Goal: Task Accomplishment & Management: Manage account settings

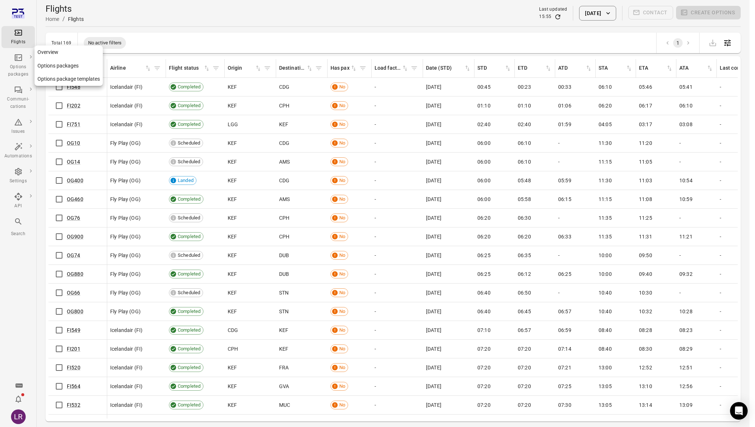
click at [19, 57] on icon "Main navigation" at bounding box center [18, 57] width 9 height 9
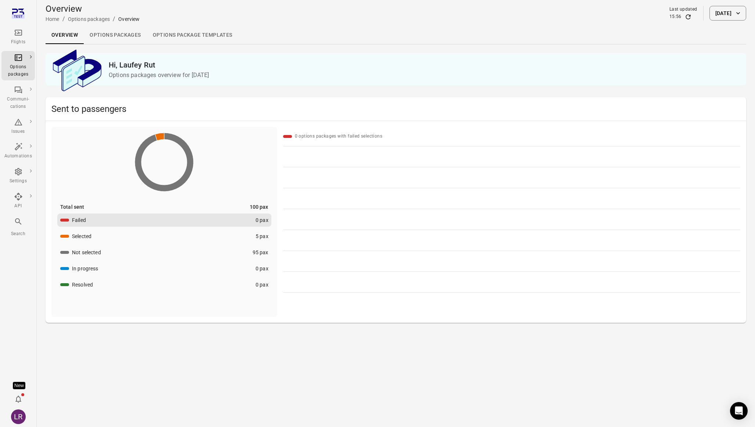
click at [712, 16] on button "[DATE]" at bounding box center [727, 13] width 37 height 15
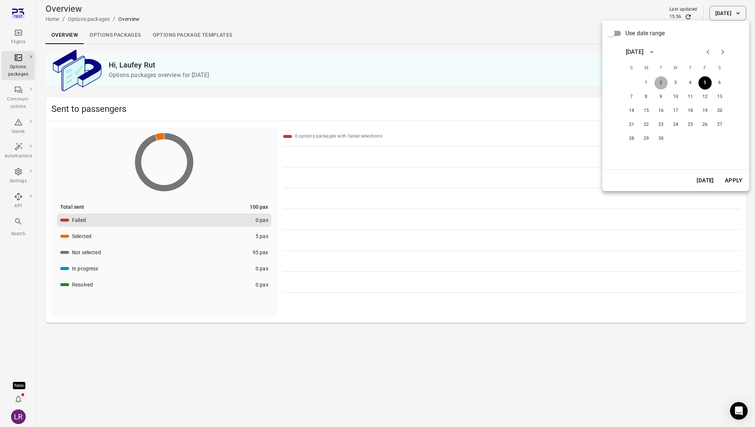
click at [660, 81] on button "2" at bounding box center [660, 82] width 13 height 13
click at [737, 184] on button "Apply" at bounding box center [733, 180] width 25 height 15
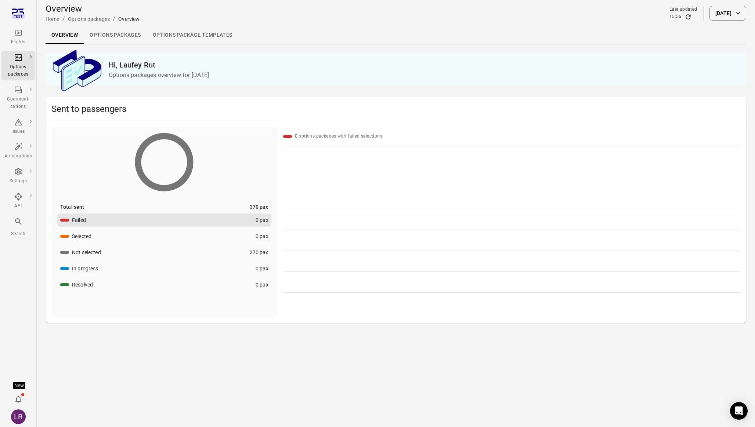
click at [709, 14] on button "[DATE]" at bounding box center [727, 13] width 37 height 15
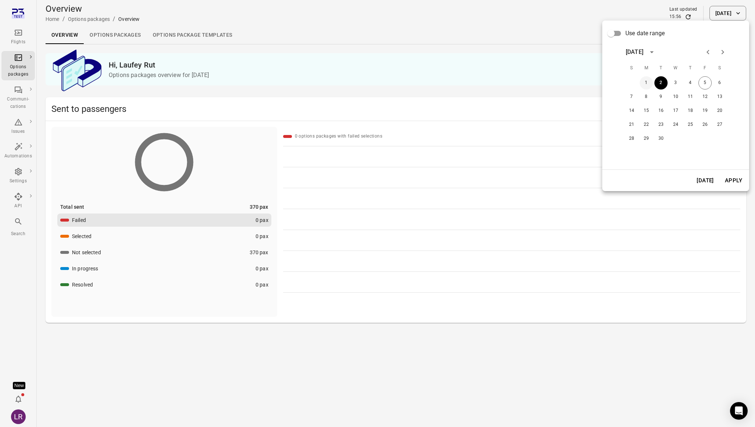
click at [646, 78] on button "1" at bounding box center [646, 82] width 13 height 13
click at [740, 180] on button "Apply" at bounding box center [733, 180] width 25 height 15
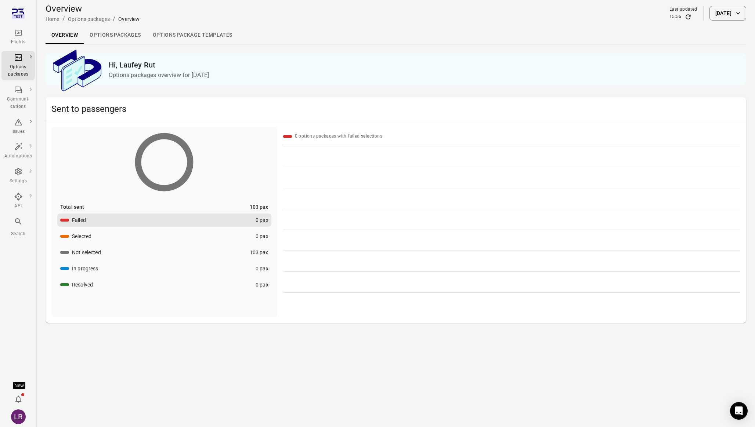
click at [731, 11] on button "[DATE]" at bounding box center [727, 13] width 37 height 15
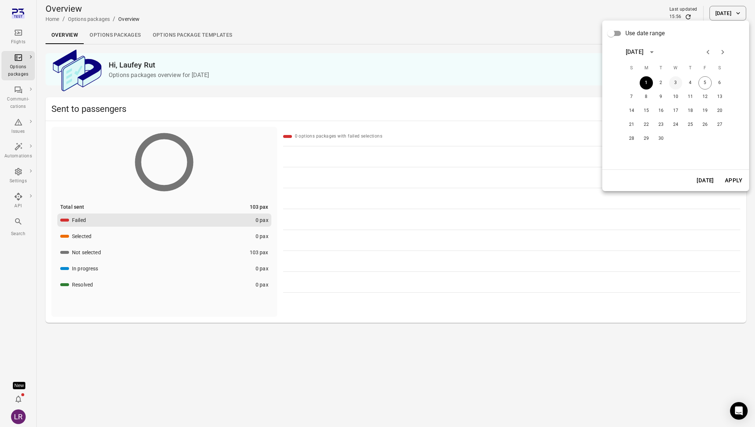
click at [672, 81] on button "3" at bounding box center [675, 82] width 13 height 13
click at [728, 183] on button "Apply" at bounding box center [733, 180] width 25 height 15
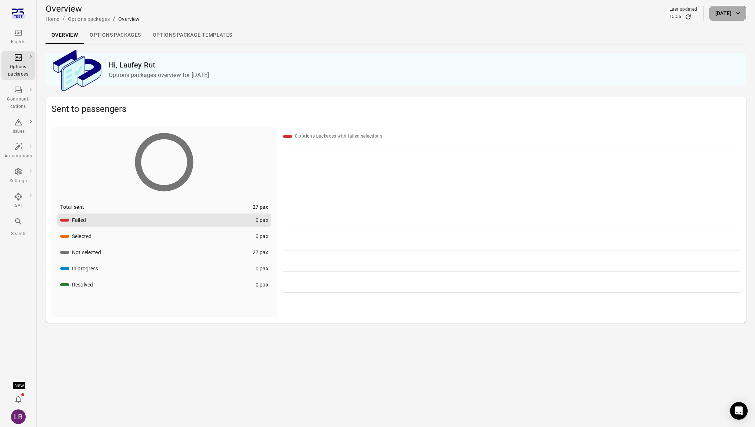
click at [717, 13] on button "[DATE]" at bounding box center [727, 13] width 37 height 15
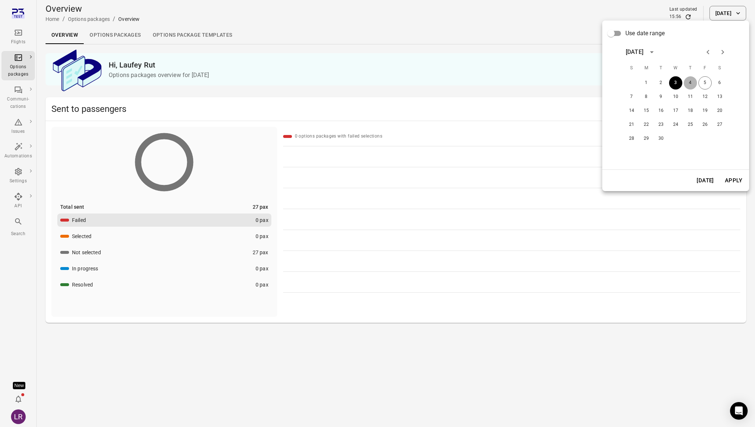
click at [686, 81] on button "4" at bounding box center [690, 82] width 13 height 13
click at [660, 83] on button "2" at bounding box center [660, 82] width 13 height 13
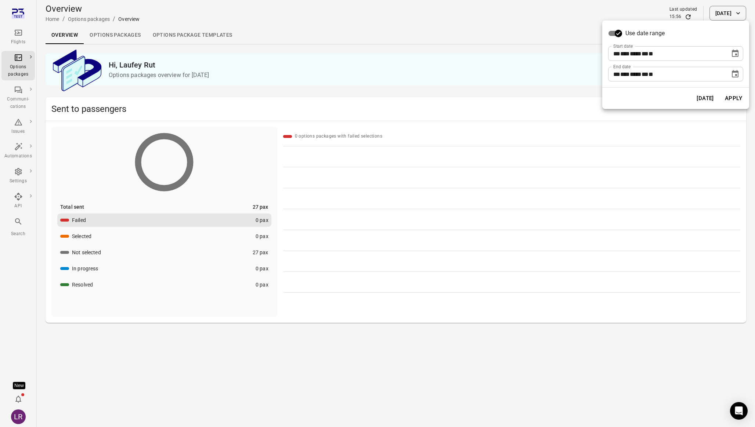
click at [734, 54] on icon "Choose date, selected date is Sep 2, 2025" at bounding box center [735, 53] width 9 height 9
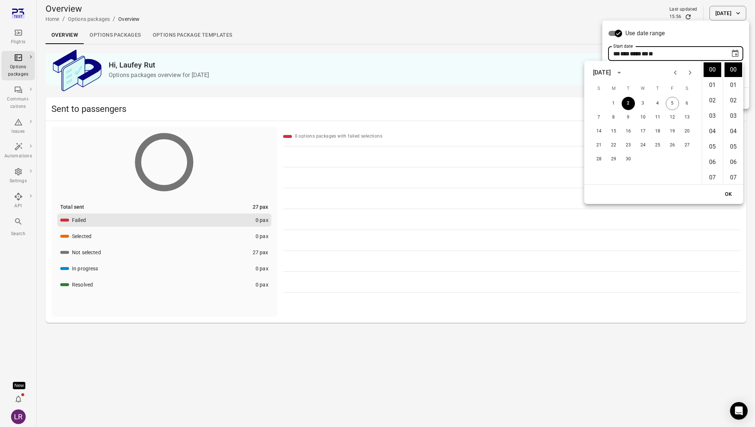
click at [672, 73] on icon "Previous month" at bounding box center [675, 72] width 9 height 9
click at [672, 165] on button "29" at bounding box center [672, 159] width 13 height 13
type input "**********"
click at [724, 196] on button "OK" at bounding box center [728, 195] width 23 height 14
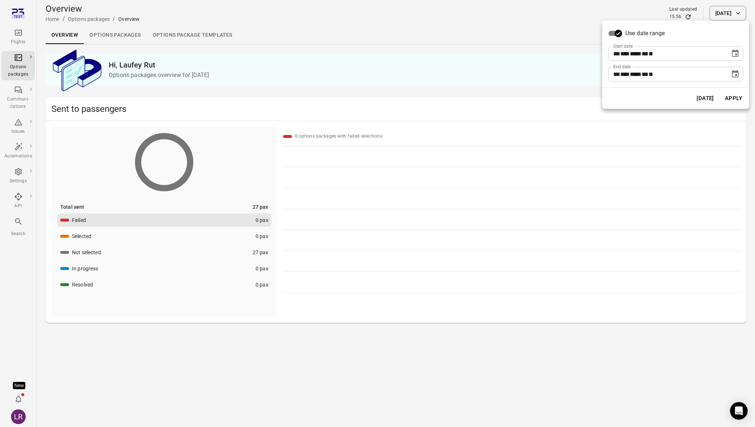
click at [738, 101] on button "Apply" at bounding box center [733, 98] width 25 height 15
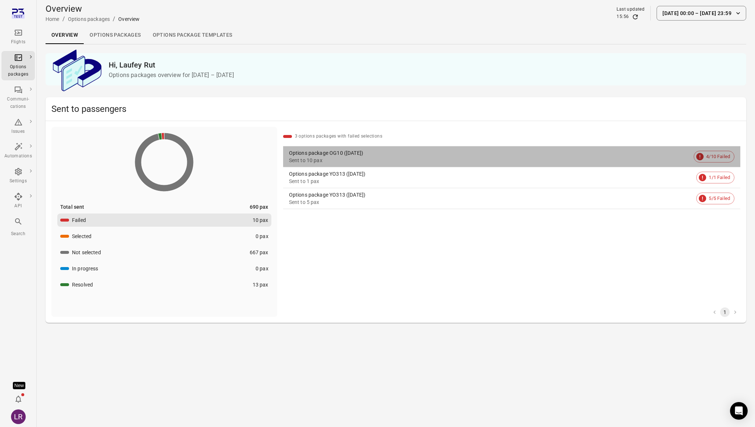
click at [373, 155] on div "Options package OG10 ([DATE])" at bounding box center [490, 152] width 402 height 7
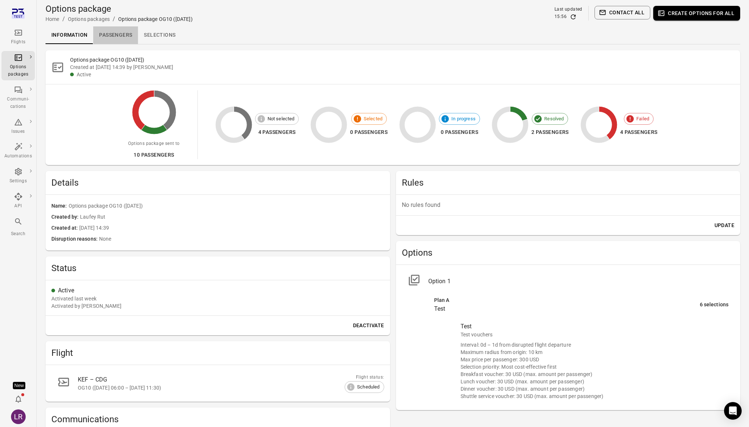
click at [130, 34] on link "Passengers" at bounding box center [115, 35] width 45 height 18
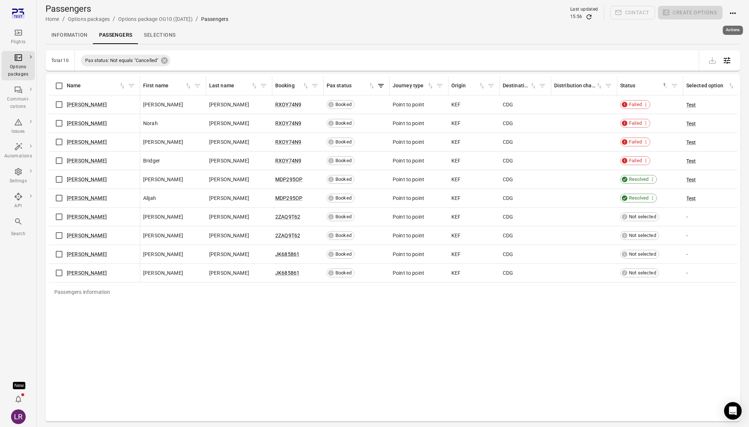
click at [735, 14] on icon "Actions" at bounding box center [733, 12] width 6 height 1
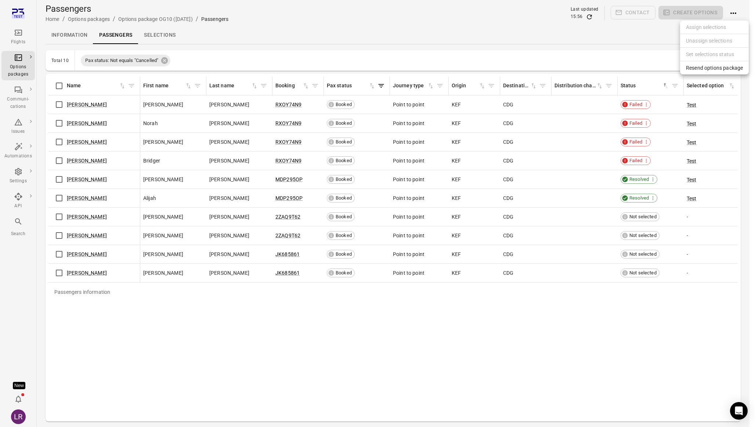
click at [702, 68] on span "Resend options package" at bounding box center [714, 67] width 57 height 7
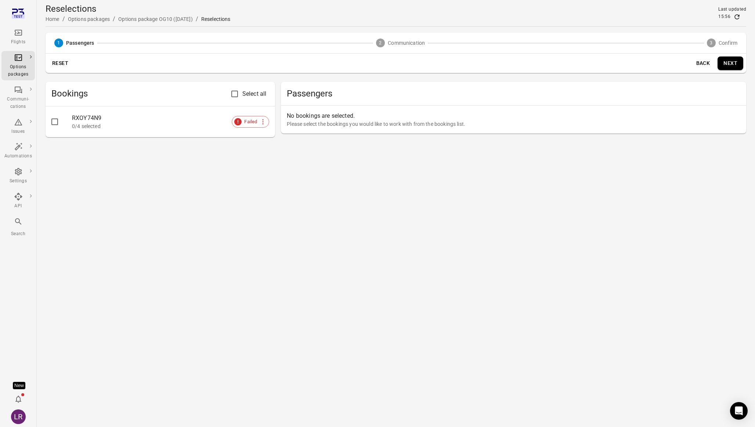
click at [142, 121] on div "RXOY74N9" at bounding box center [170, 118] width 197 height 9
click at [75, 119] on div "RXOY74N9" at bounding box center [170, 118] width 197 height 9
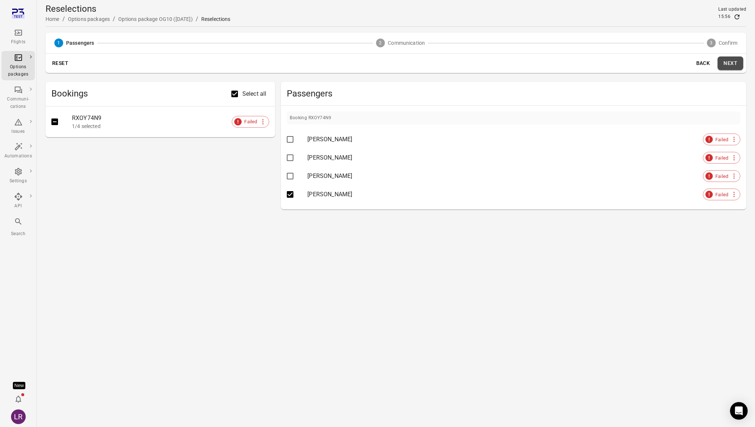
click at [729, 65] on button "Next" at bounding box center [730, 64] width 26 height 14
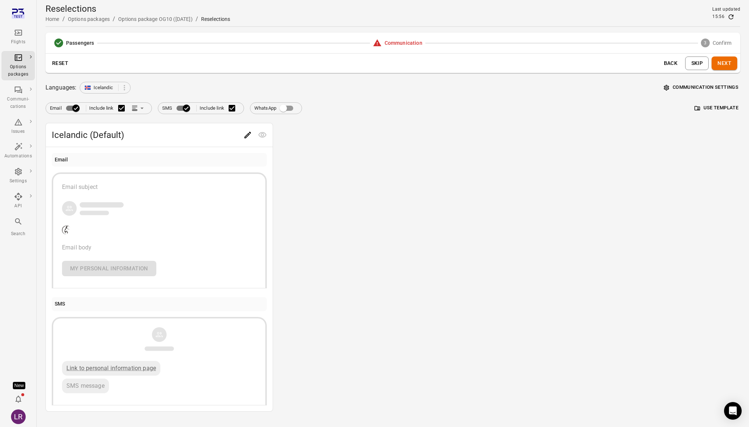
click at [702, 88] on button "Communication settings" at bounding box center [701, 87] width 78 height 11
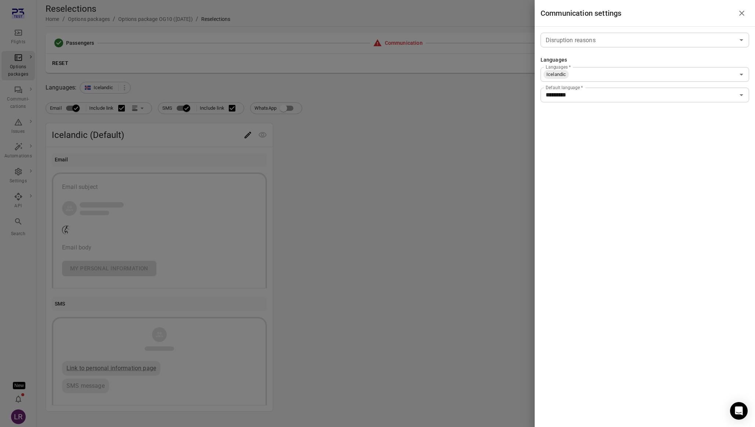
click at [688, 41] on input "Disruption reasons" at bounding box center [639, 40] width 192 height 10
click at [648, 70] on li "Strike" at bounding box center [644, 70] width 209 height 13
click at [525, 153] on div at bounding box center [377, 213] width 755 height 427
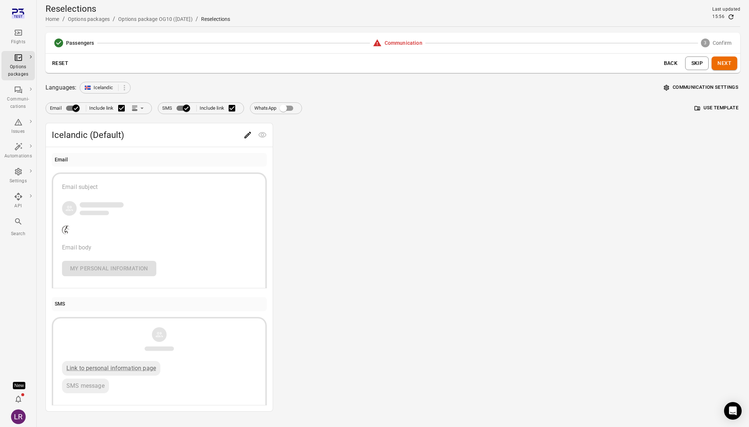
click at [708, 62] on button "Skip" at bounding box center [697, 64] width 23 height 14
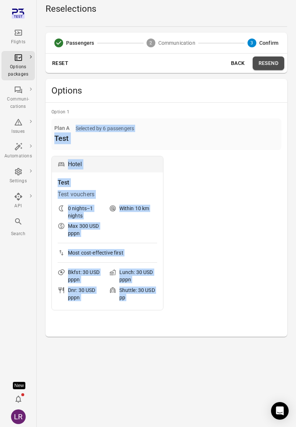
click at [266, 62] on button "Resend" at bounding box center [269, 64] width 32 height 14
